Goal: Task Accomplishment & Management: Use online tool/utility

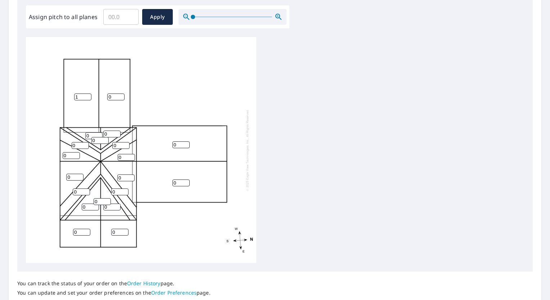
click at [88, 96] on input "1" at bounding box center [82, 97] width 17 height 7
click at [88, 96] on input "2" at bounding box center [82, 97] width 17 height 7
click at [88, 96] on input "3" at bounding box center [82, 97] width 17 height 7
type input "4"
click at [88, 96] on input "4" at bounding box center [82, 97] width 17 height 7
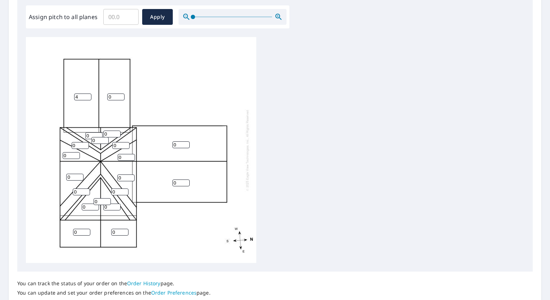
click at [120, 94] on input "0" at bounding box center [115, 97] width 17 height 7
click at [121, 95] on input "1" at bounding box center [115, 97] width 17 height 7
click at [121, 95] on input "2" at bounding box center [115, 97] width 17 height 7
click at [121, 95] on input "3" at bounding box center [115, 97] width 17 height 7
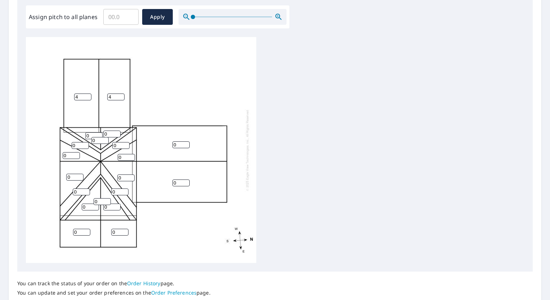
type input "4"
click at [121, 95] on input "4" at bounding box center [115, 97] width 17 height 7
click at [115, 131] on input "1" at bounding box center [111, 134] width 17 height 7
click at [115, 131] on input "2" at bounding box center [111, 134] width 17 height 7
click at [115, 131] on input "3" at bounding box center [111, 134] width 17 height 7
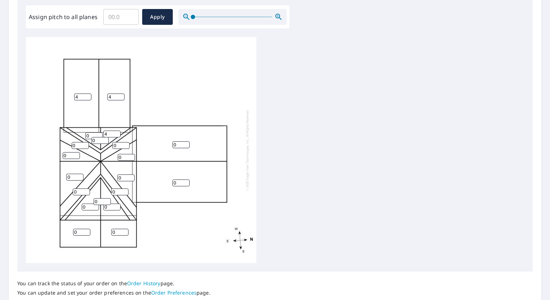
click at [115, 131] on input "4" at bounding box center [111, 134] width 17 height 7
click at [115, 131] on input "5" at bounding box center [111, 134] width 17 height 7
click at [115, 131] on input "6" at bounding box center [111, 134] width 17 height 7
click at [115, 131] on input "7" at bounding box center [111, 134] width 17 height 7
click at [115, 131] on input "8" at bounding box center [111, 134] width 17 height 7
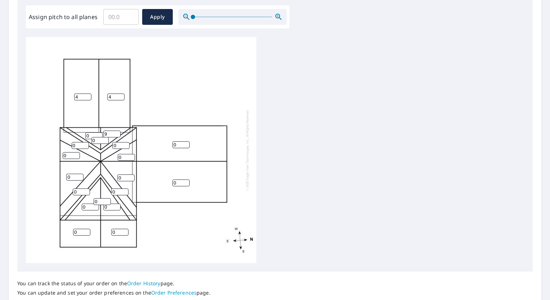
click at [115, 131] on input "9" at bounding box center [111, 134] width 17 height 7
click at [115, 131] on input "10" at bounding box center [111, 134] width 17 height 7
click at [115, 131] on input "11" at bounding box center [111, 134] width 17 height 7
type input "12"
click at [115, 131] on input "12" at bounding box center [111, 134] width 17 height 7
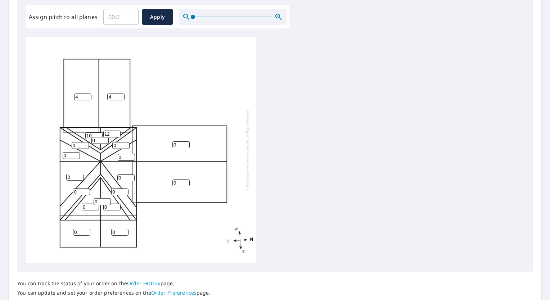
click at [99, 133] on input "10" at bounding box center [93, 135] width 17 height 7
click at [99, 133] on input "11" at bounding box center [93, 135] width 17 height 7
type input "12"
click at [99, 133] on input "12" at bounding box center [93, 135] width 17 height 7
click at [85, 143] on input "8" at bounding box center [80, 145] width 17 height 7
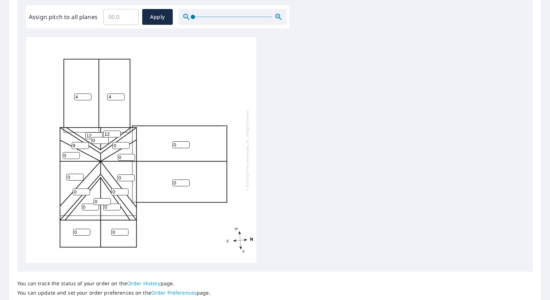
click at [85, 143] on input "9" at bounding box center [80, 145] width 17 height 7
click at [85, 143] on input "10" at bounding box center [80, 145] width 17 height 7
click at [85, 143] on input "11" at bounding box center [80, 145] width 17 height 7
type input "12"
click at [85, 143] on input "12" at bounding box center [80, 145] width 17 height 7
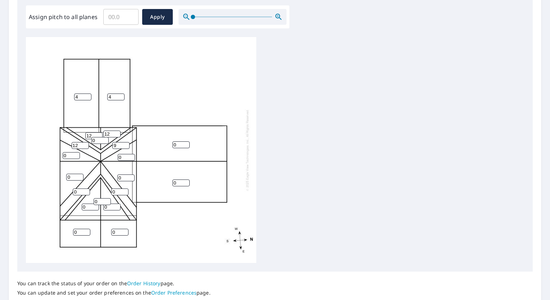
click at [125, 143] on input "9" at bounding box center [120, 145] width 17 height 7
click at [125, 143] on input "10" at bounding box center [120, 145] width 17 height 7
click at [125, 143] on input "11" at bounding box center [120, 145] width 17 height 7
type input "12"
click at [125, 143] on input "12" at bounding box center [120, 145] width 17 height 7
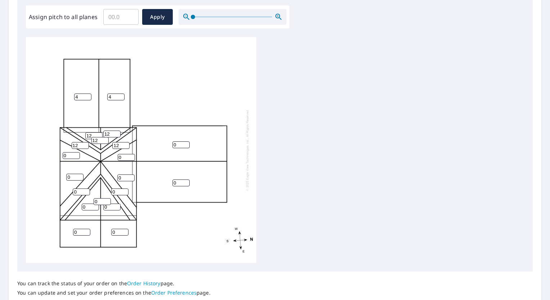
type input "12"
click at [107, 139] on input "12" at bounding box center [99, 140] width 17 height 7
click at [76, 155] on input "10" at bounding box center [71, 155] width 17 height 7
click at [76, 155] on input "11" at bounding box center [71, 155] width 17 height 7
type input "12"
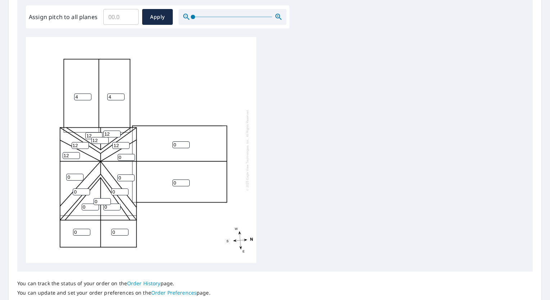
click at [76, 155] on input "12" at bounding box center [71, 155] width 17 height 7
click at [78, 175] on input "9" at bounding box center [74, 177] width 17 height 7
click at [78, 175] on input "10" at bounding box center [74, 177] width 17 height 7
click at [78, 175] on input "11" at bounding box center [74, 177] width 17 height 7
type input "12"
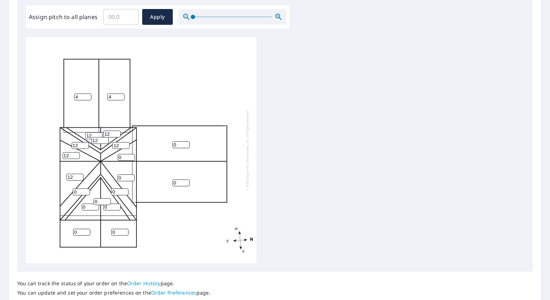
click at [78, 175] on input "12" at bounding box center [74, 177] width 17 height 7
click at [87, 190] on input "10" at bounding box center [81, 192] width 17 height 7
click at [87, 190] on input "11" at bounding box center [81, 192] width 17 height 7
type input "12"
click at [87, 190] on input "12" at bounding box center [81, 192] width 17 height 7
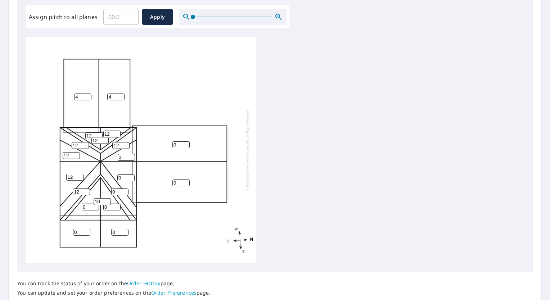
click at [108, 200] on input "10" at bounding box center [102, 201] width 17 height 7
click at [108, 200] on input "11" at bounding box center [102, 201] width 17 height 7
type input "12"
click at [108, 200] on input "12" at bounding box center [102, 201] width 17 height 7
click at [92, 205] on input "11" at bounding box center [90, 207] width 17 height 7
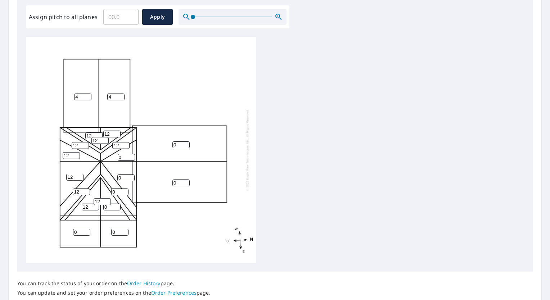
type input "12"
click at [92, 205] on input "12" at bounding box center [90, 207] width 17 height 7
click at [115, 205] on input "9" at bounding box center [111, 207] width 17 height 7
click at [115, 205] on input "10" at bounding box center [111, 207] width 17 height 7
click at [115, 205] on input "11" at bounding box center [111, 207] width 17 height 7
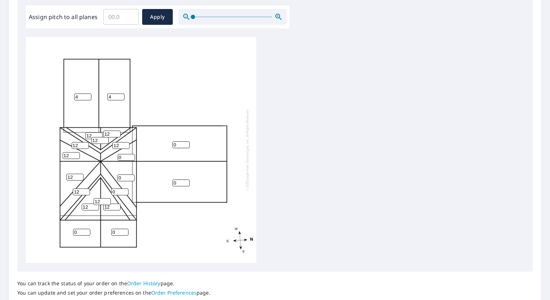
type input "12"
click at [116, 205] on input "12" at bounding box center [111, 207] width 17 height 7
click at [126, 191] on input "11" at bounding box center [119, 192] width 17 height 7
click at [126, 191] on input "12" at bounding box center [119, 192] width 17 height 7
click at [126, 191] on input "13" at bounding box center [119, 192] width 17 height 7
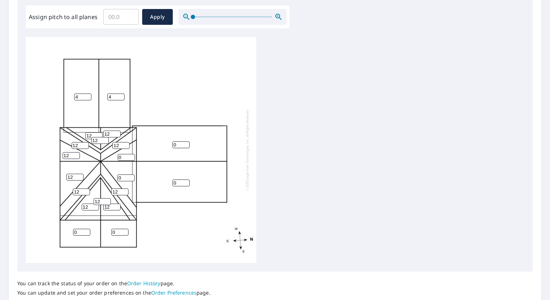
type input "12"
click at [125, 192] on input "12" at bounding box center [119, 192] width 17 height 7
click at [131, 177] on input "10" at bounding box center [125, 178] width 17 height 7
click at [131, 177] on input "11" at bounding box center [125, 178] width 17 height 7
type input "12"
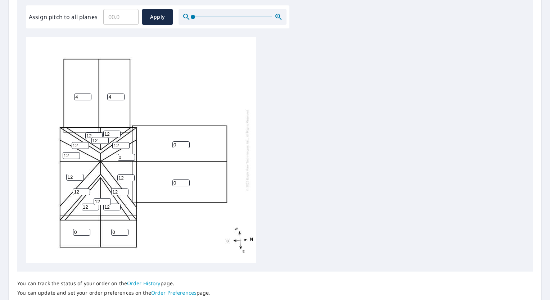
click at [131, 177] on input "12" at bounding box center [125, 178] width 17 height 7
click at [131, 156] on input "10" at bounding box center [126, 157] width 17 height 7
click at [131, 156] on input "11" at bounding box center [126, 157] width 17 height 7
type input "12"
click at [131, 156] on input "12" at bounding box center [126, 157] width 17 height 7
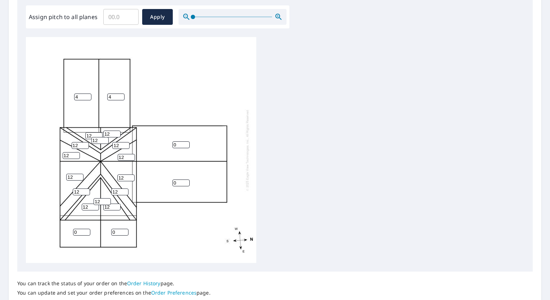
click at [182, 144] on input "0" at bounding box center [180, 144] width 17 height 7
click at [185, 143] on input "1" at bounding box center [180, 144] width 17 height 7
click at [185, 143] on input "2" at bounding box center [180, 144] width 17 height 7
click at [185, 143] on input "3" at bounding box center [180, 144] width 17 height 7
type input "4"
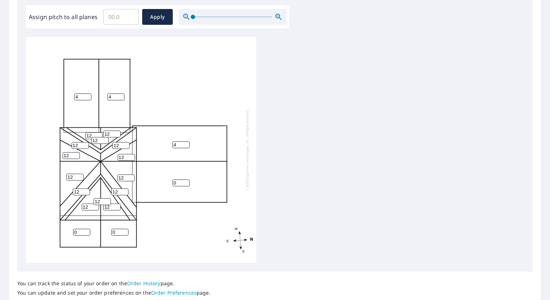
click at [185, 143] on input "4" at bounding box center [180, 144] width 17 height 7
click at [186, 182] on input "1" at bounding box center [180, 183] width 17 height 7
click at [186, 182] on input "2" at bounding box center [180, 183] width 17 height 7
click at [186, 182] on input "3" at bounding box center [180, 183] width 17 height 7
type input "4"
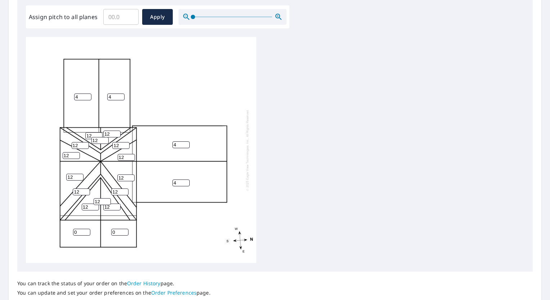
click at [186, 182] on input "4" at bounding box center [180, 183] width 17 height 7
click at [86, 229] on input "1" at bounding box center [81, 232] width 17 height 7
click at [86, 229] on input "2" at bounding box center [81, 232] width 17 height 7
click at [86, 229] on input "3" at bounding box center [81, 232] width 17 height 7
type input "4"
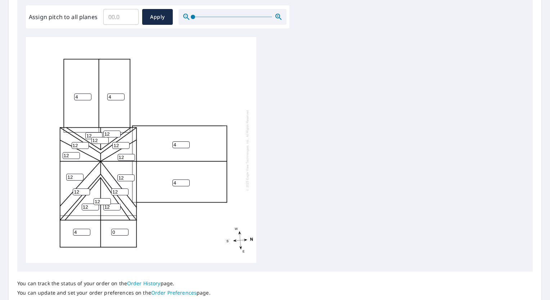
click at [86, 229] on input "4" at bounding box center [81, 232] width 17 height 7
click at [125, 230] on input "1" at bounding box center [119, 232] width 17 height 7
click at [125, 230] on input "2" at bounding box center [119, 232] width 17 height 7
click at [125, 230] on input "3" at bounding box center [119, 232] width 17 height 7
type input "4"
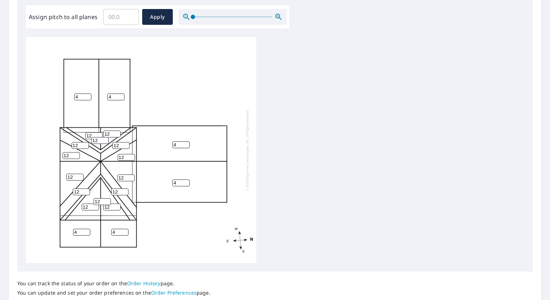
click at [125, 230] on input "4" at bounding box center [119, 232] width 17 height 7
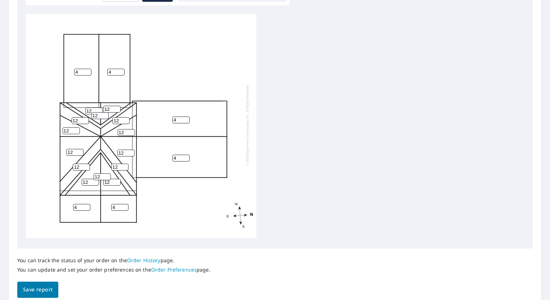
scroll to position [269, 0]
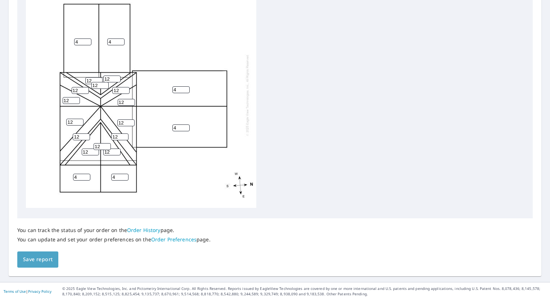
click at [40, 254] on button "Save report" at bounding box center [37, 260] width 41 height 16
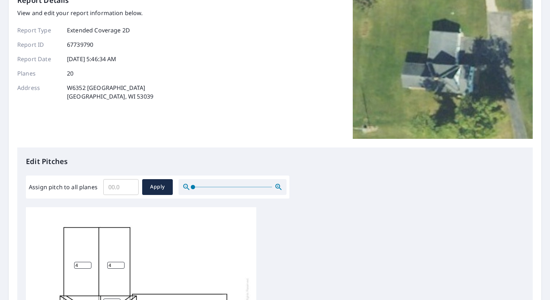
scroll to position [0, 0]
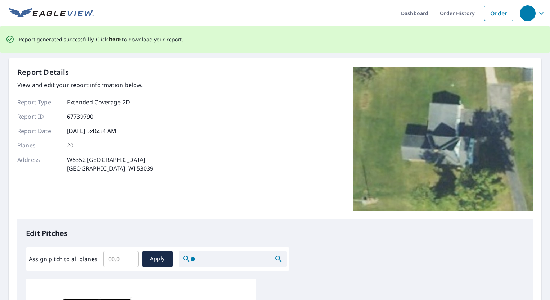
click at [116, 39] on span "here" at bounding box center [115, 39] width 12 height 9
